Goal: Task Accomplishment & Management: Manage account settings

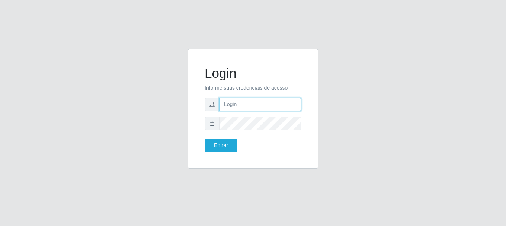
drag, startPoint x: 268, startPoint y: 109, endPoint x: 269, endPoint y: 104, distance: 4.9
click at [268, 109] on input "text" at bounding box center [260, 104] width 82 height 13
type input "[EMAIL_ADDRESS][DOMAIN_NAME]"
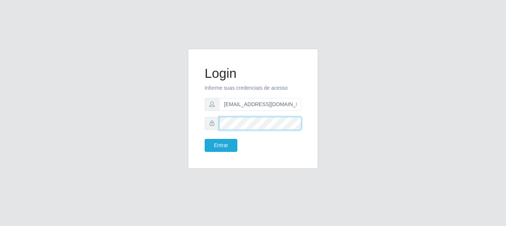
click at [205, 139] on button "Entrar" at bounding box center [221, 145] width 33 height 13
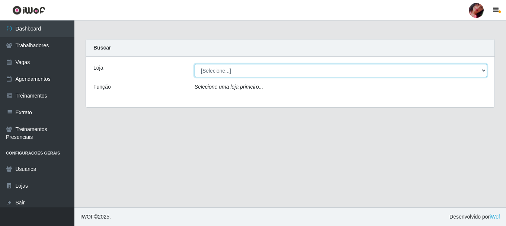
click at [277, 71] on select "[Selecione...] Supermercado [GEOGRAPHIC_DATA]" at bounding box center [341, 70] width 293 height 13
select select "165"
click at [195, 64] on select "[Selecione...] Supermercado [GEOGRAPHIC_DATA]" at bounding box center [341, 70] width 293 height 13
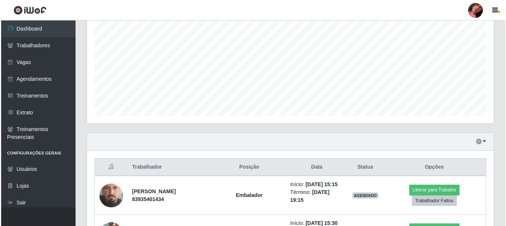
scroll to position [229, 0]
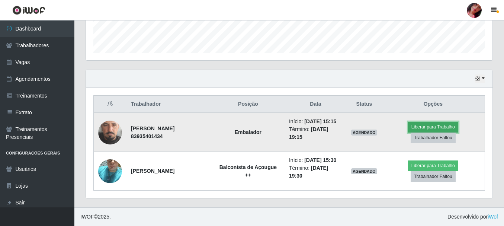
click at [459, 122] on button "Liberar para Trabalho" at bounding box center [433, 127] width 50 height 10
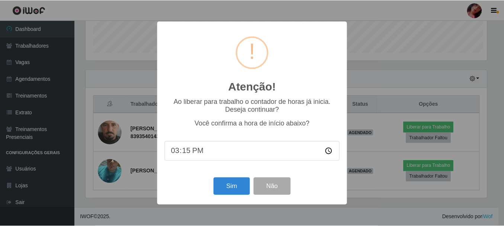
scroll to position [154, 403]
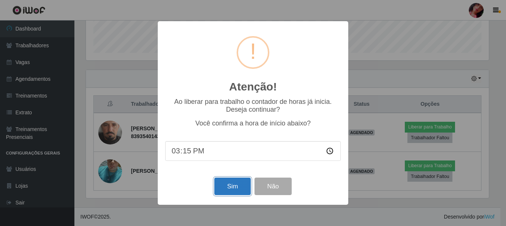
click at [232, 191] on button "Sim" at bounding box center [232, 186] width 36 height 17
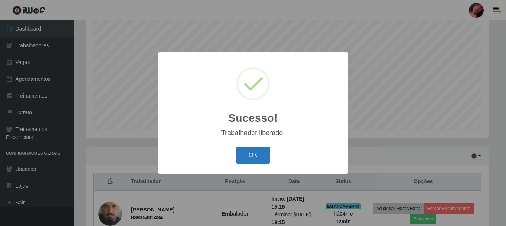
click at [252, 156] on button "OK" at bounding box center [253, 155] width 35 height 17
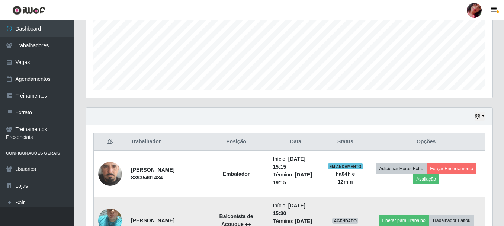
scroll to position [229, 0]
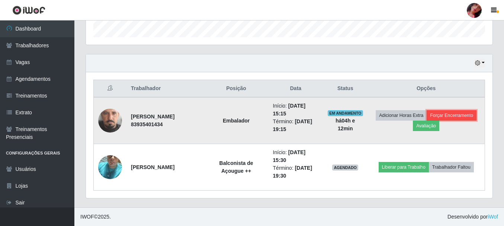
click at [427, 121] on button "Forçar Encerramento" at bounding box center [452, 115] width 50 height 10
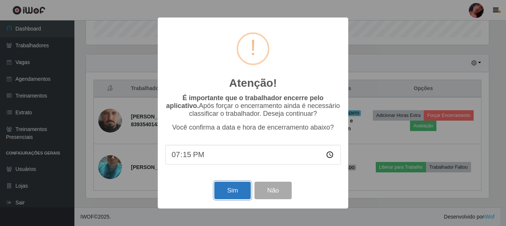
click at [230, 198] on button "Sim" at bounding box center [232, 190] width 36 height 17
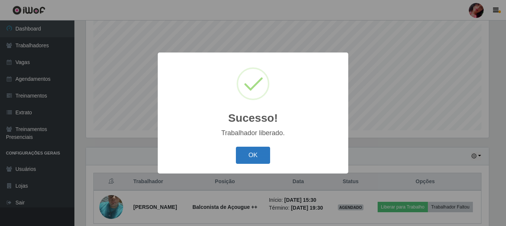
click at [245, 148] on button "OK" at bounding box center [253, 155] width 35 height 17
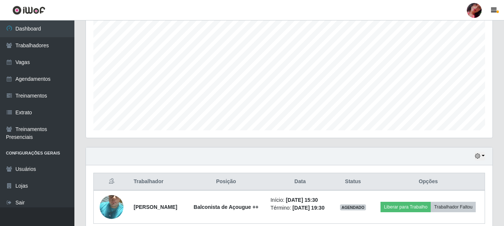
scroll to position [175, 0]
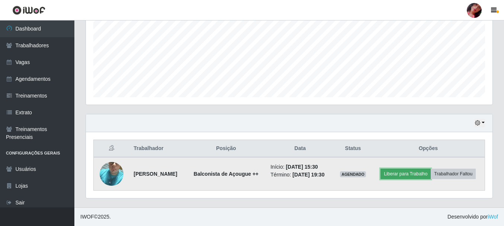
click at [424, 169] on button "Liberar para Trabalho" at bounding box center [406, 174] width 50 height 10
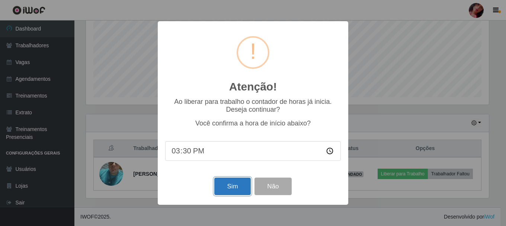
click at [238, 191] on button "Sim" at bounding box center [232, 186] width 36 height 17
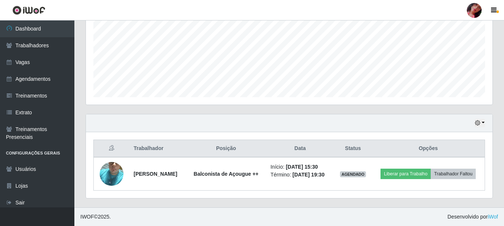
scroll to position [0, 0]
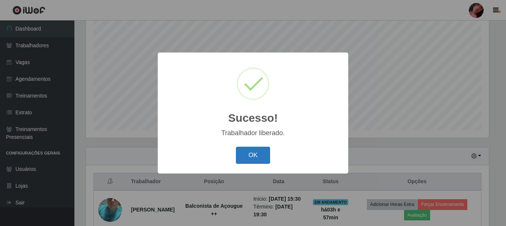
click at [257, 158] on button "OK" at bounding box center [253, 155] width 35 height 17
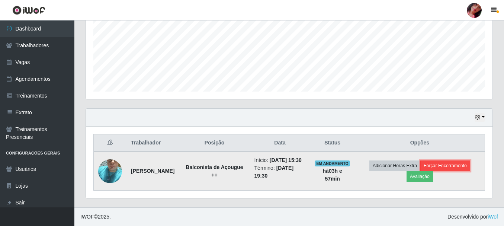
click at [450, 162] on button "Forçar Encerramento" at bounding box center [446, 165] width 50 height 10
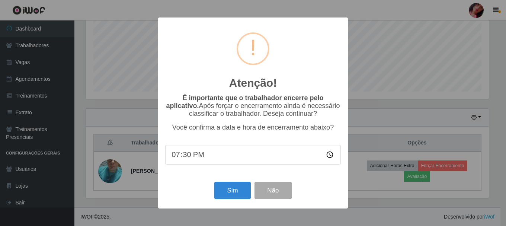
drag, startPoint x: 354, startPoint y: 194, endPoint x: 423, endPoint y: 181, distance: 70.5
click at [362, 192] on div "Atenção! × É importante que o trabalhador encerre pelo aplicativo. Após forçar …" at bounding box center [253, 113] width 506 height 226
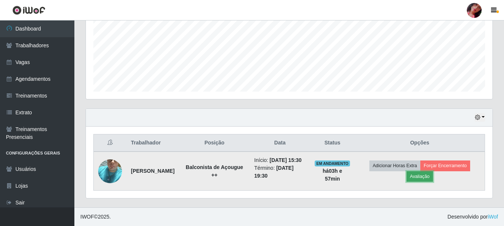
click at [428, 176] on button "Avaliação" at bounding box center [420, 176] width 26 height 10
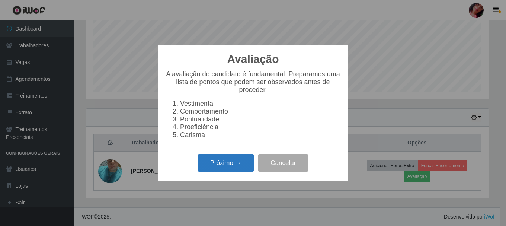
click at [233, 165] on button "Próximo →" at bounding box center [226, 162] width 57 height 17
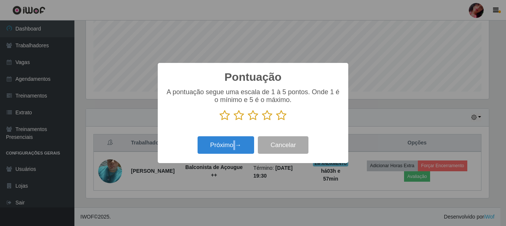
click at [233, 165] on div "Pontuação × A pontuação segue uma escala de 1 à 5 pontos. Onde 1 é o mínimo e 5…" at bounding box center [253, 113] width 506 height 226
click at [280, 115] on icon at bounding box center [281, 115] width 10 height 11
click at [276, 121] on input "radio" at bounding box center [276, 121] width 0 height 0
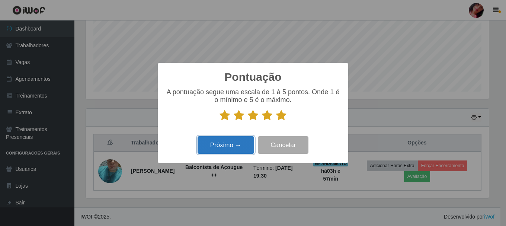
click at [240, 143] on button "Próximo →" at bounding box center [226, 144] width 57 height 17
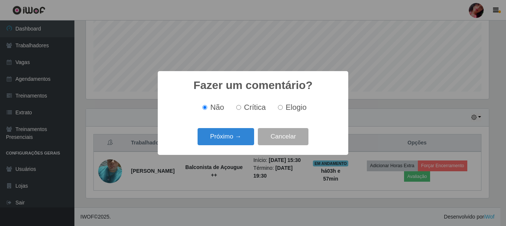
click at [240, 143] on button "Próximo →" at bounding box center [226, 136] width 57 height 17
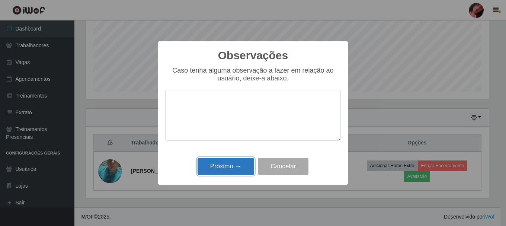
click at [239, 163] on button "Próximo →" at bounding box center [226, 166] width 57 height 17
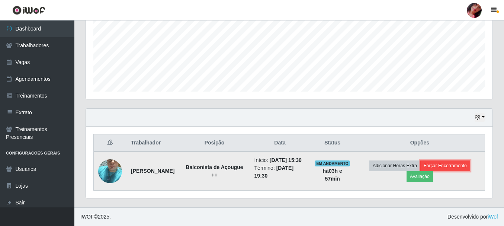
click at [452, 166] on button "Forçar Encerramento" at bounding box center [446, 165] width 50 height 10
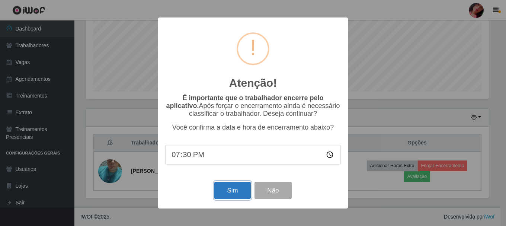
click at [240, 191] on button "Sim" at bounding box center [232, 190] width 36 height 17
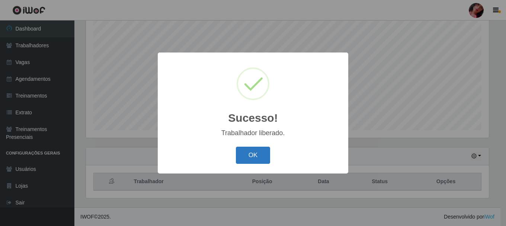
click at [259, 161] on button "OK" at bounding box center [253, 155] width 35 height 17
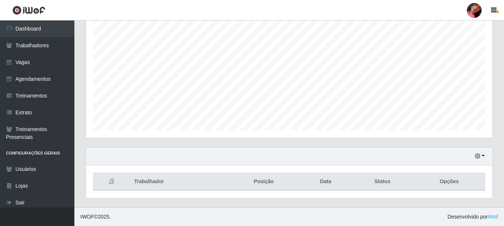
click at [477, 13] on div at bounding box center [474, 10] width 15 height 15
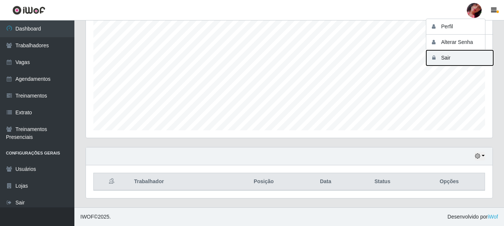
click at [456, 61] on button "Sair" at bounding box center [460, 57] width 67 height 15
